Goal: Transaction & Acquisition: Purchase product/service

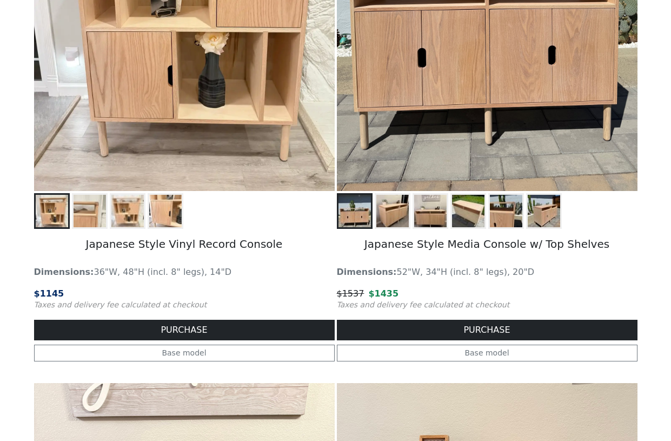
scroll to position [328, 0]
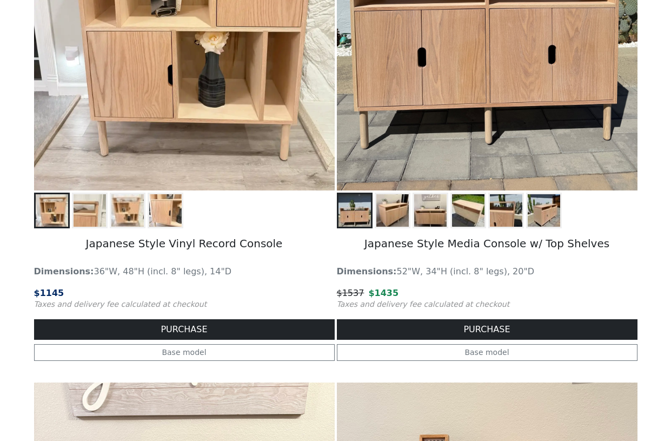
click at [422, 215] on img at bounding box center [430, 210] width 32 height 32
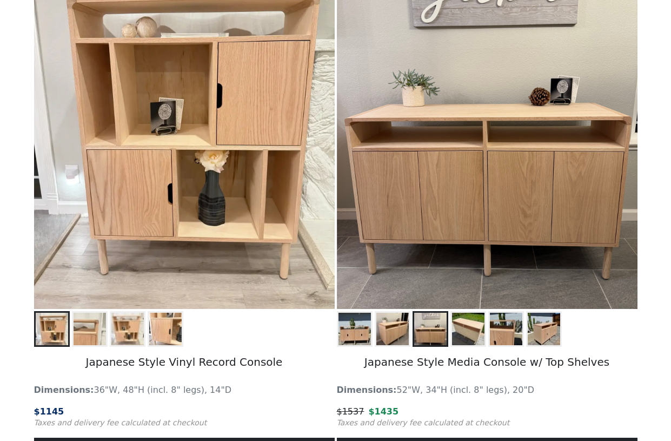
scroll to position [209, 0]
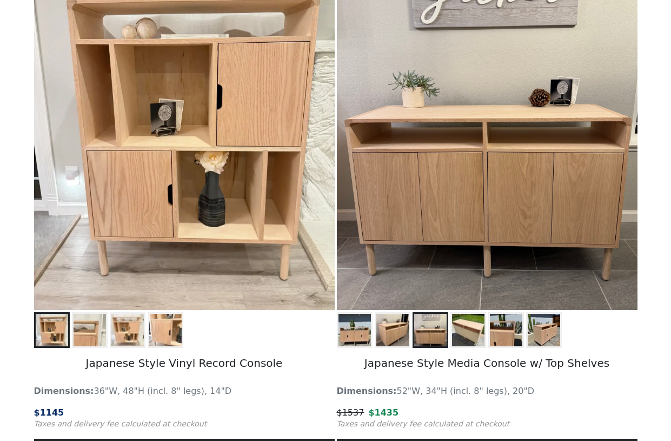
click at [503, 340] on img at bounding box center [506, 330] width 32 height 32
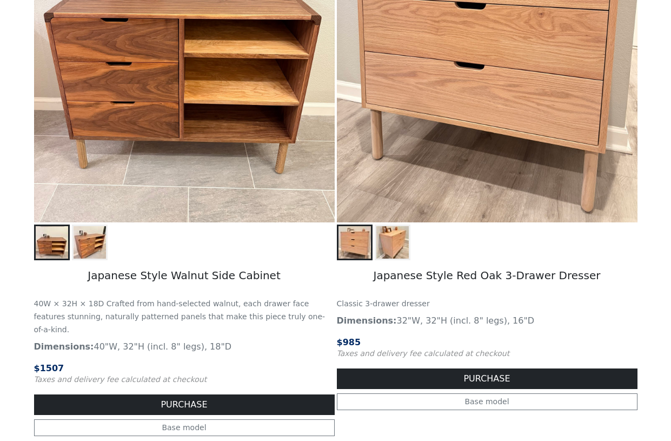
scroll to position [886, 0]
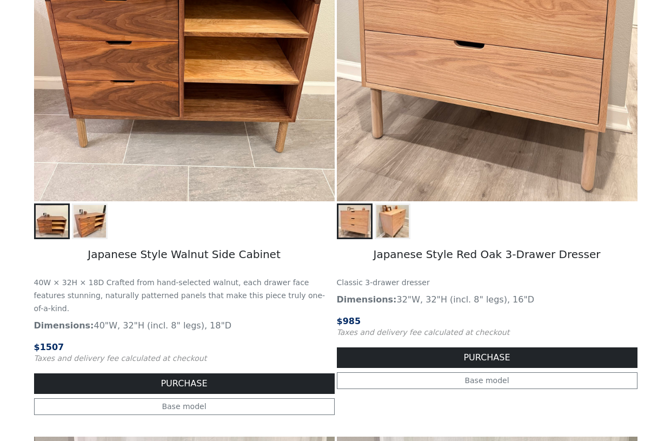
click at [404, 232] on img at bounding box center [392, 221] width 32 height 32
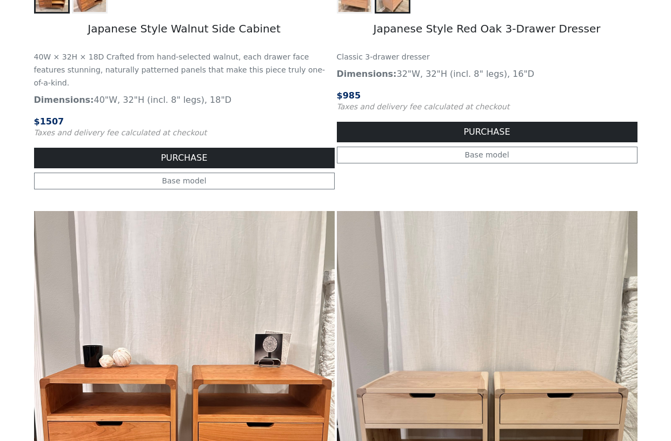
scroll to position [800, 0]
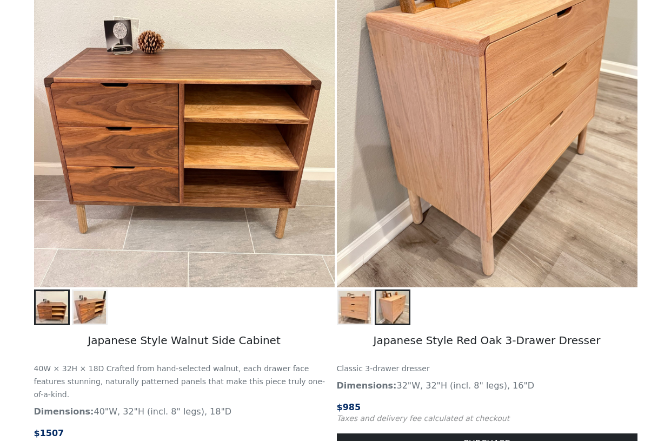
click at [543, 233] on img at bounding box center [487, 99] width 301 height 376
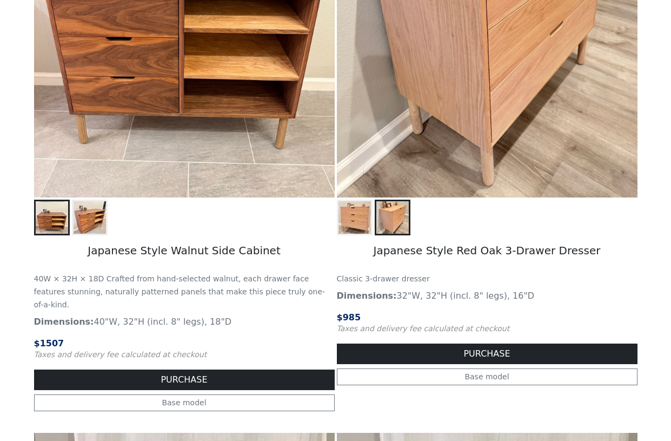
scroll to position [893, 0]
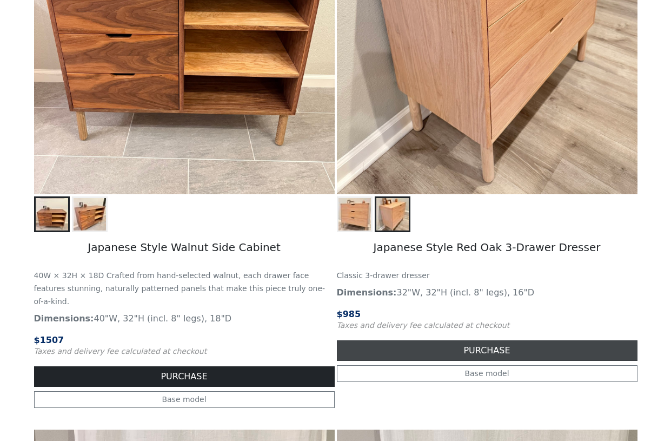
click at [491, 353] on button "PURCHASE" at bounding box center [487, 350] width 301 height 21
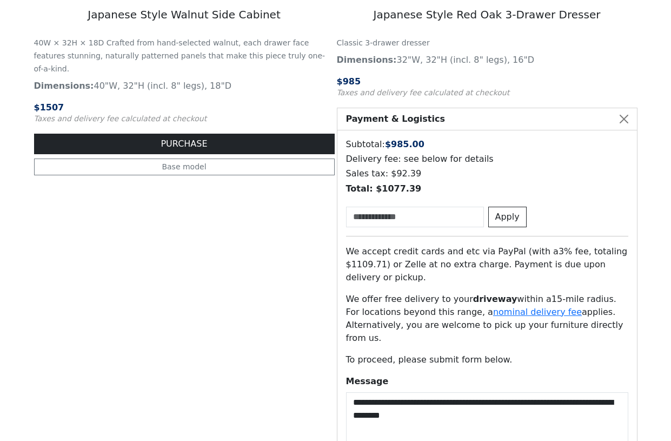
scroll to position [1128, 0]
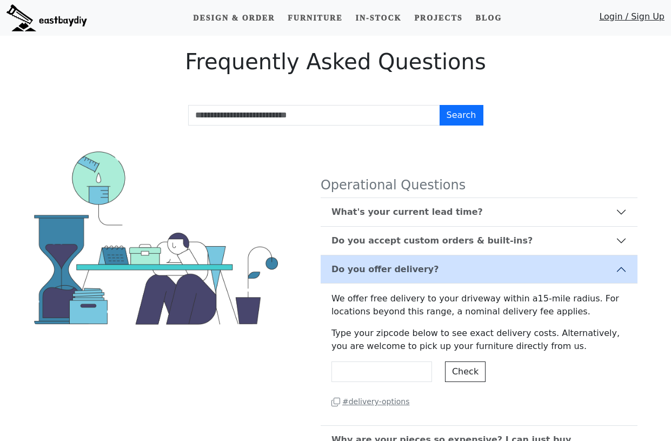
scroll to position [255, 0]
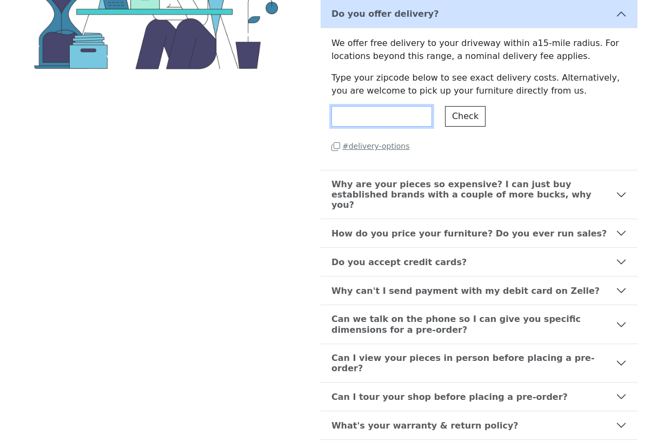
drag, startPoint x: 389, startPoint y: 120, endPoint x: 290, endPoint y: 101, distance: 100.8
type input "*****"
click at [466, 117] on button "Check" at bounding box center [465, 116] width 41 height 21
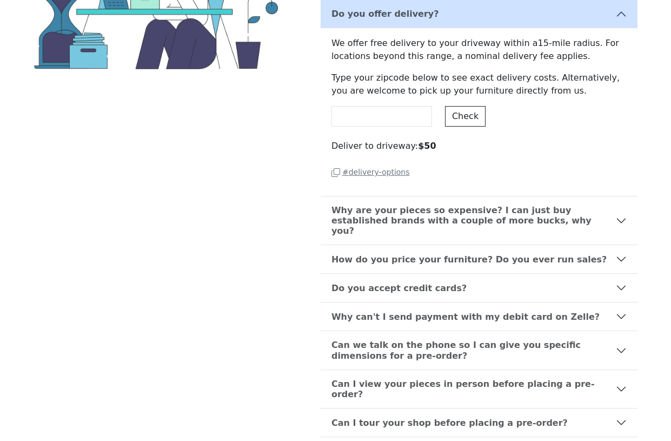
scroll to position [0, 0]
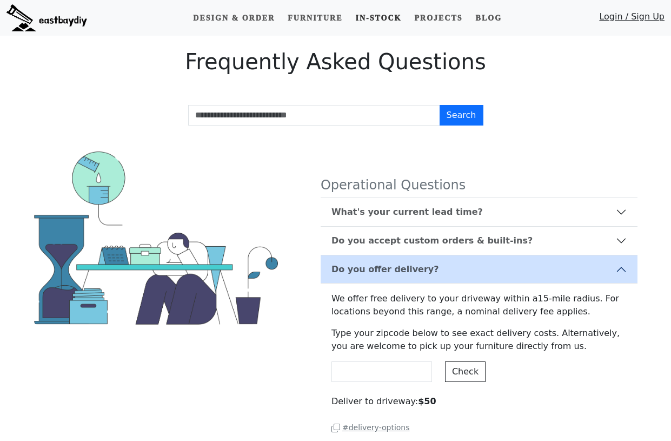
click at [378, 14] on link "In-stock" at bounding box center [378, 18] width 55 height 20
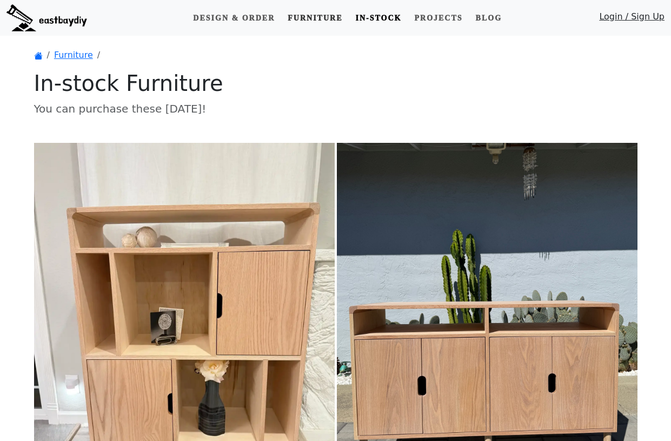
click at [330, 12] on link "Furniture" at bounding box center [314, 18] width 63 height 20
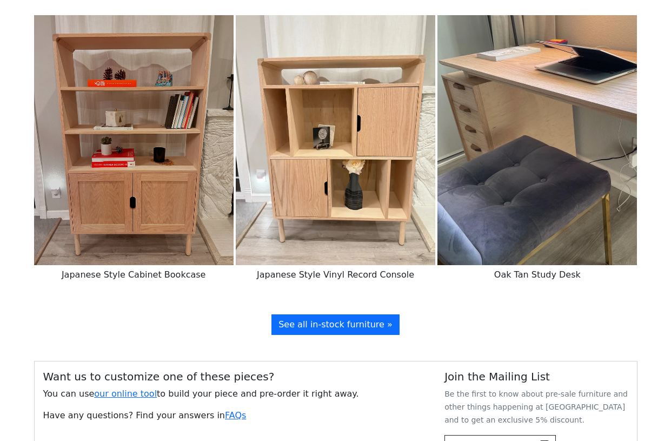
scroll to position [2339, 0]
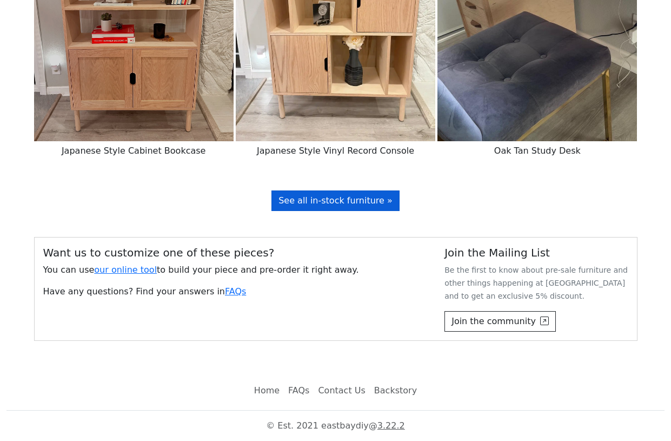
click at [355, 200] on span "See all in-stock furniture »" at bounding box center [336, 200] width 114 height 10
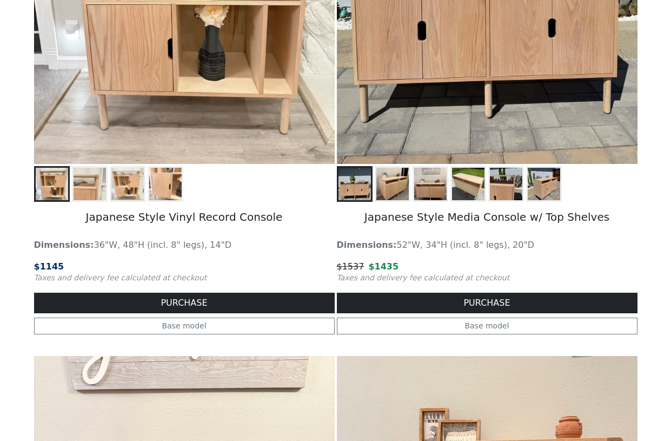
scroll to position [354, 0]
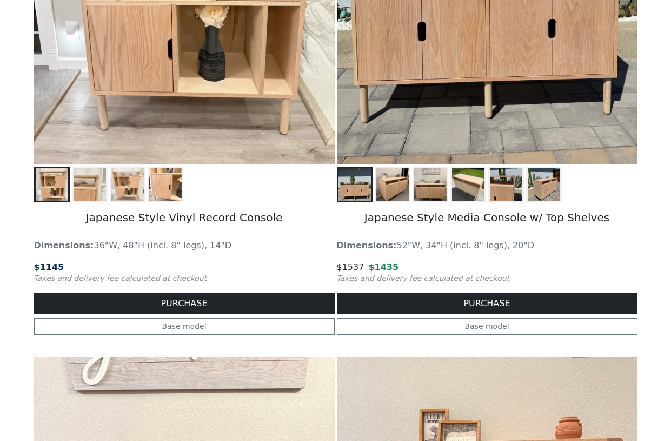
click at [465, 179] on img at bounding box center [468, 184] width 32 height 32
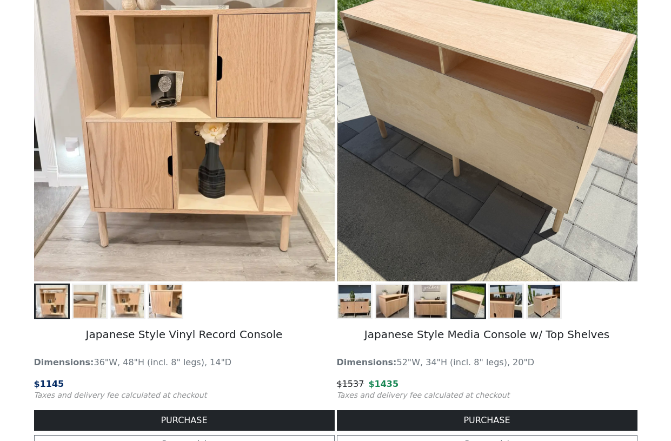
scroll to position [236, 0]
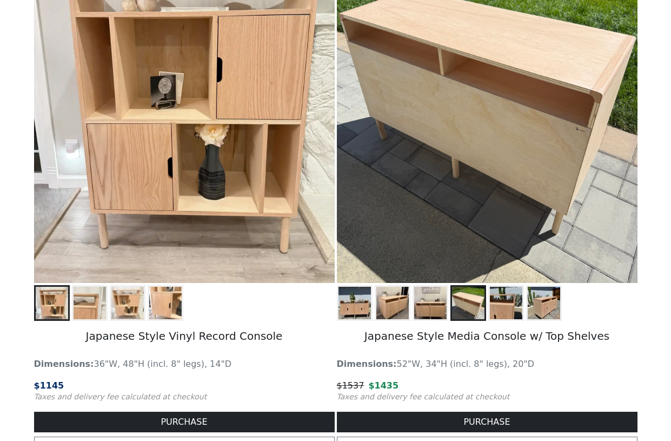
click at [507, 300] on img at bounding box center [506, 303] width 32 height 32
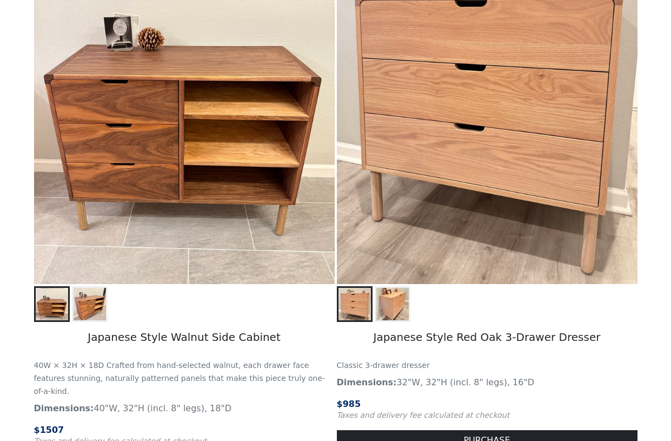
scroll to position [904, 0]
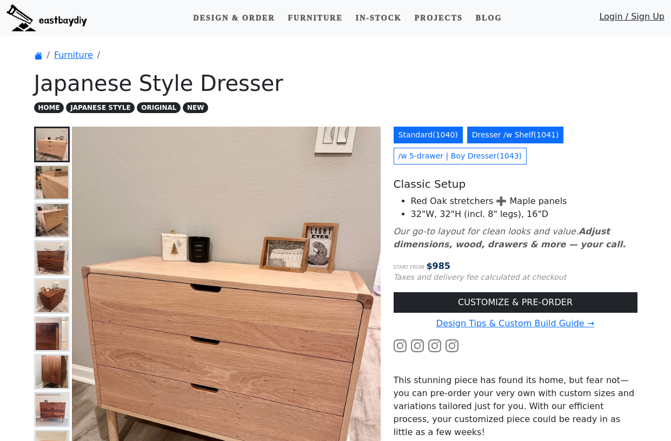
click at [500, 131] on link "Dresser /w Shelf ( 1041 )" at bounding box center [515, 135] width 97 height 17
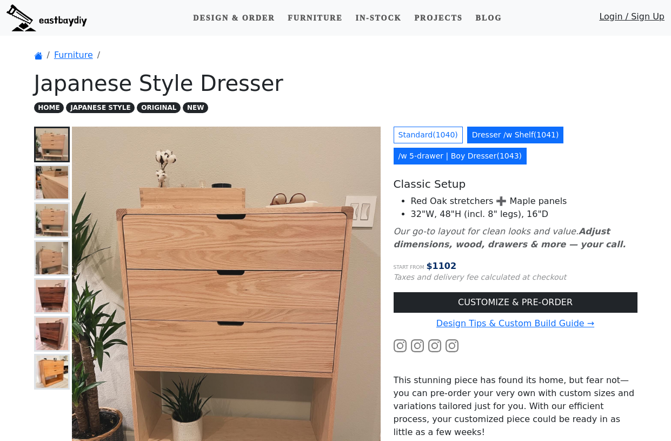
click at [462, 158] on link "/w 5-drawer | Boy Dresser ( 1043 )" at bounding box center [461, 156] width 134 height 17
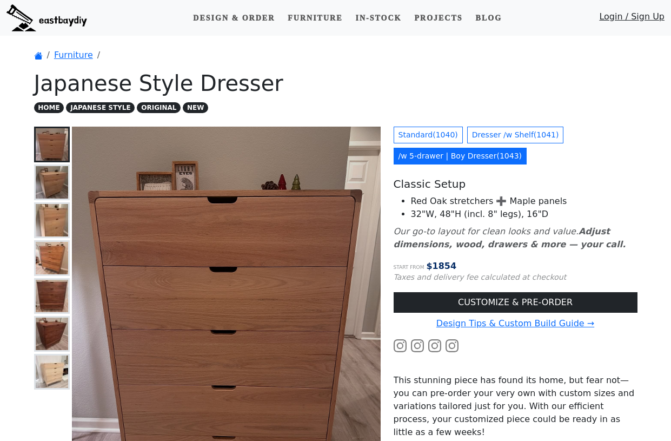
click at [49, 176] on img at bounding box center [52, 182] width 32 height 32
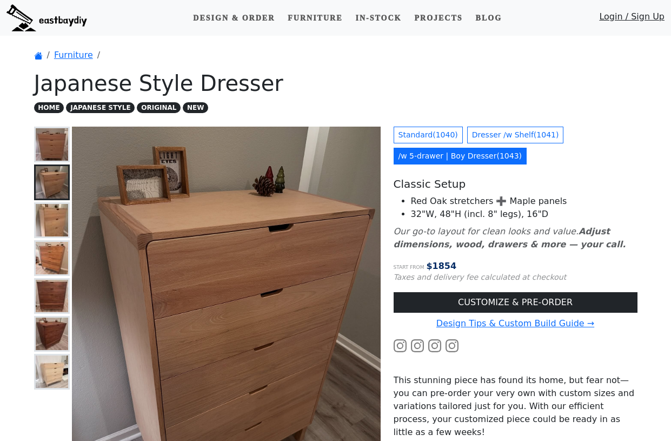
click at [45, 230] on img at bounding box center [52, 220] width 32 height 32
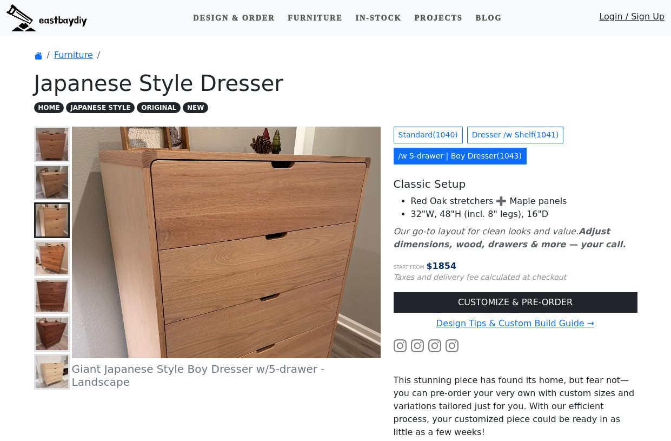
click at [47, 255] on img at bounding box center [52, 258] width 32 height 32
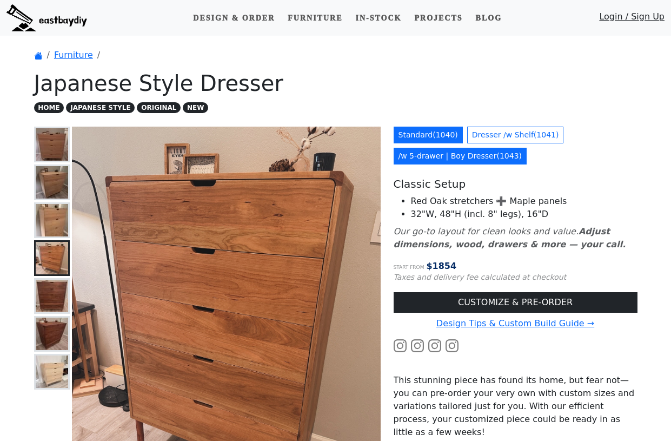
click at [443, 133] on link "Standard ( 1040 )" at bounding box center [428, 135] width 69 height 17
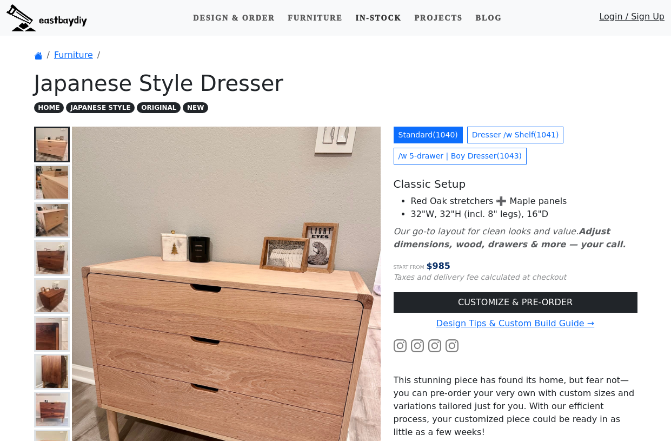
click at [374, 14] on link "In-stock" at bounding box center [378, 18] width 55 height 20
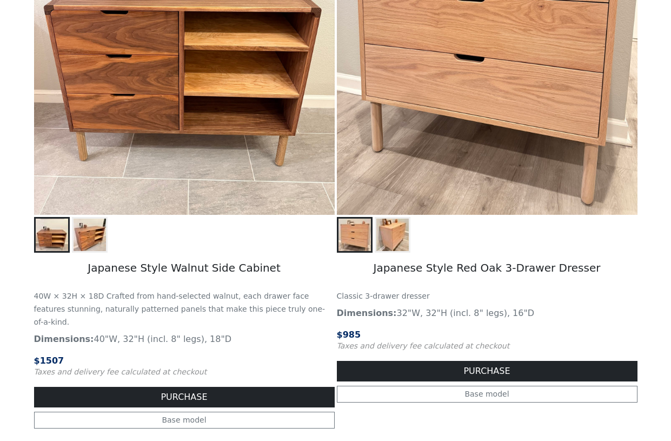
scroll to position [240, 0]
